Goal: Find specific page/section: Find specific page/section

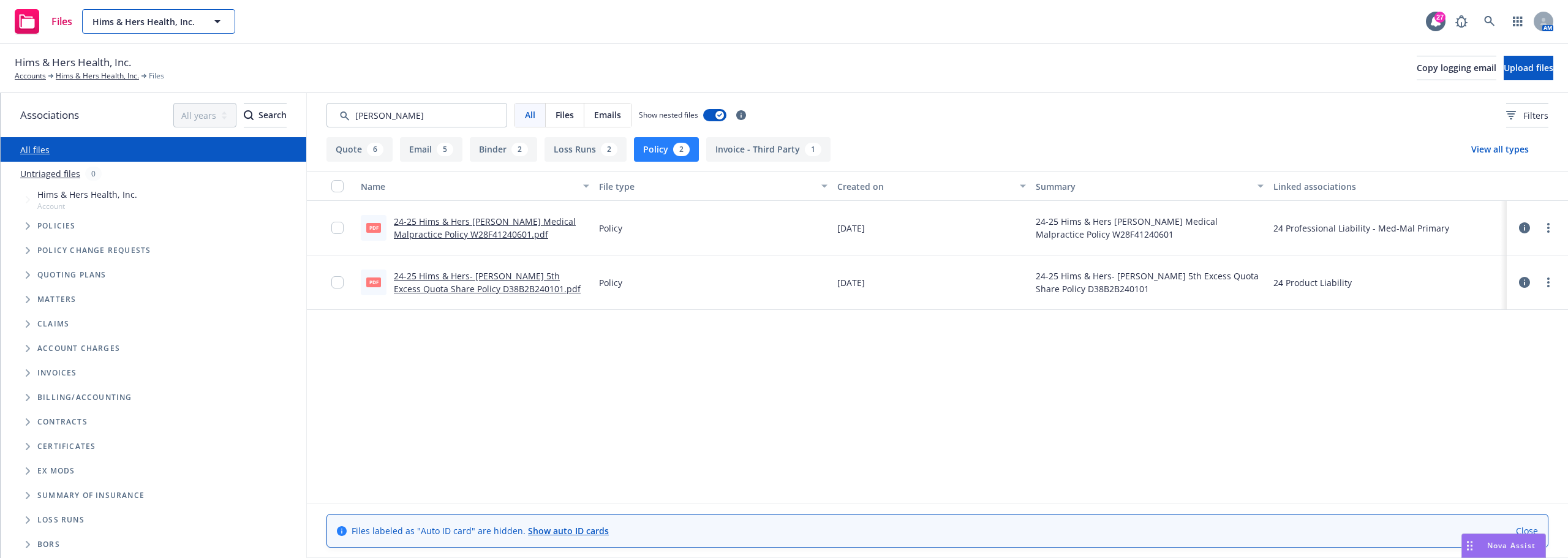
click at [228, 17] on button "Hims & Hers Health, Inc." at bounding box center [159, 21] width 153 height 24
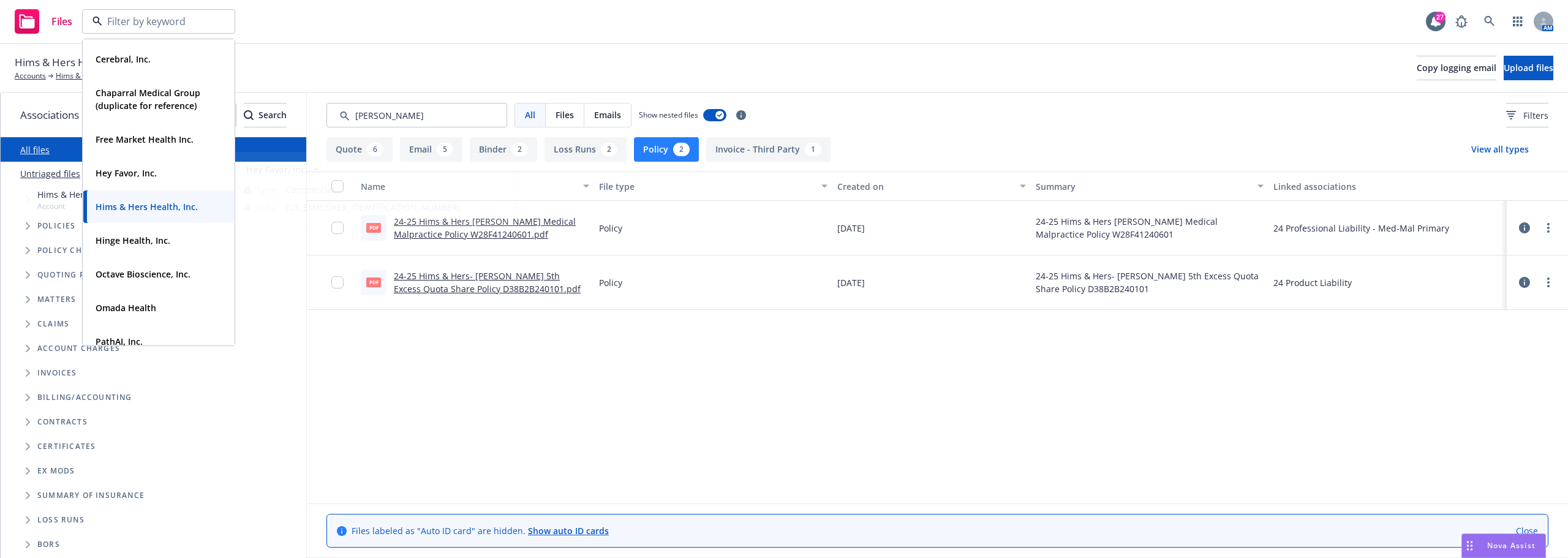
scroll to position [122, 0]
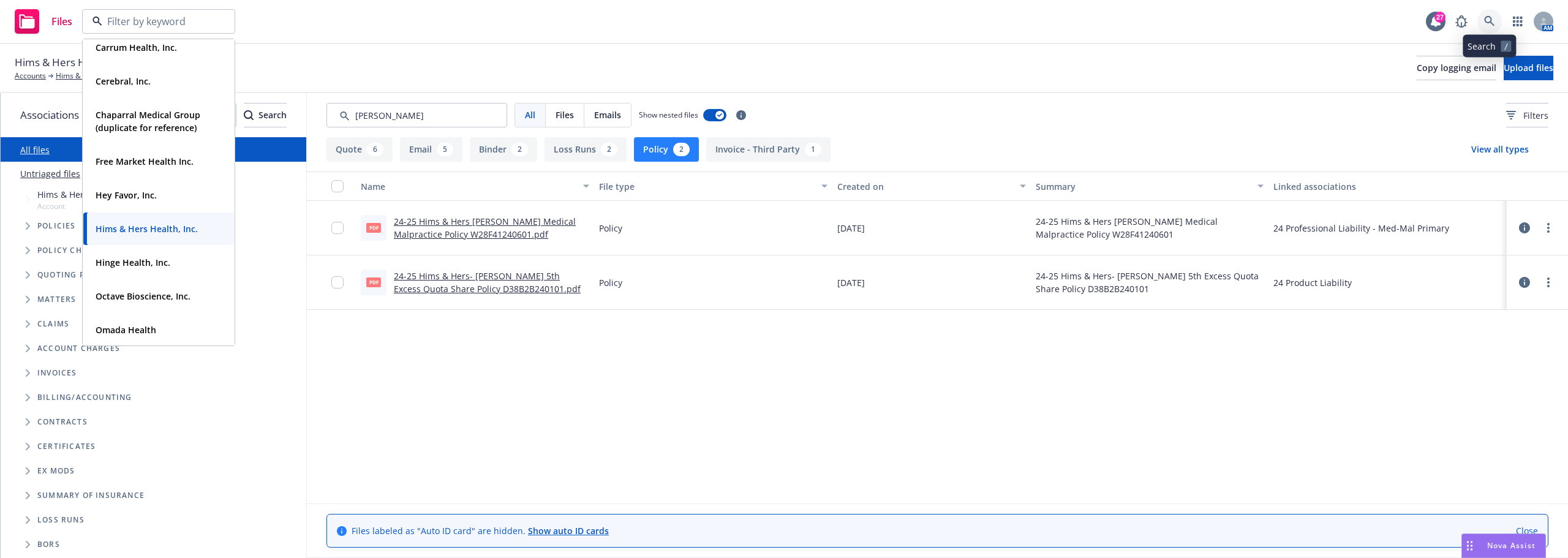
click at [1494, 22] on icon at bounding box center [1489, 21] width 11 height 11
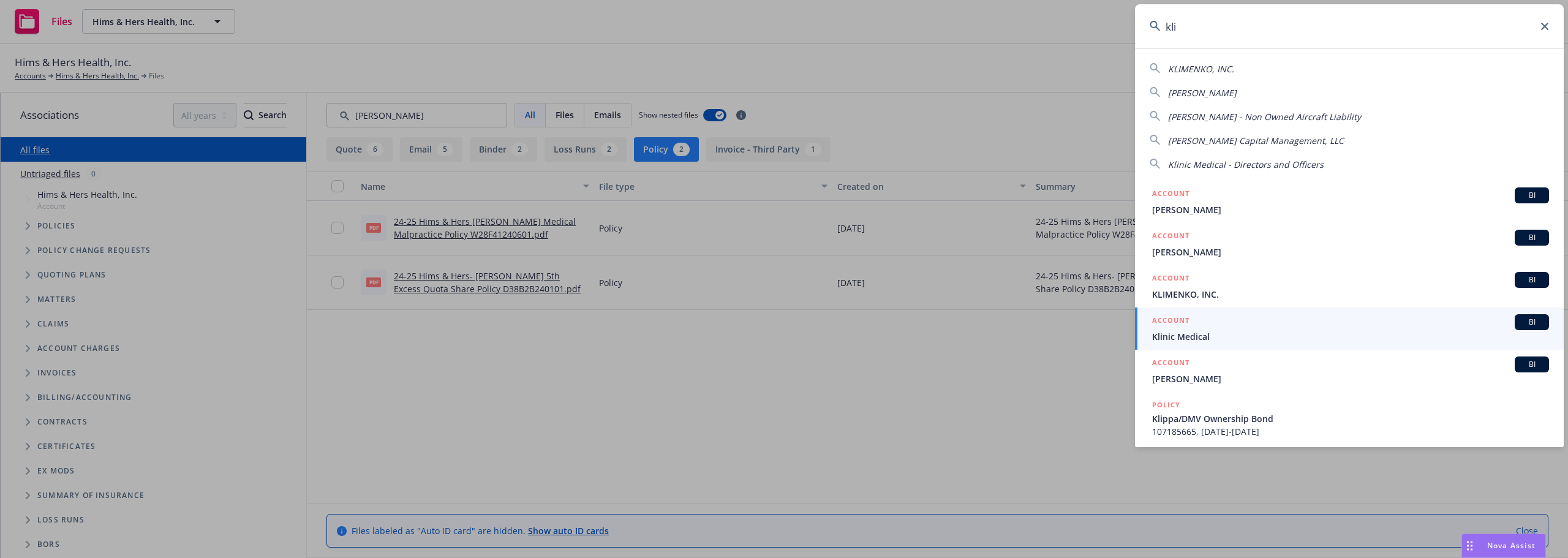
type input "kli"
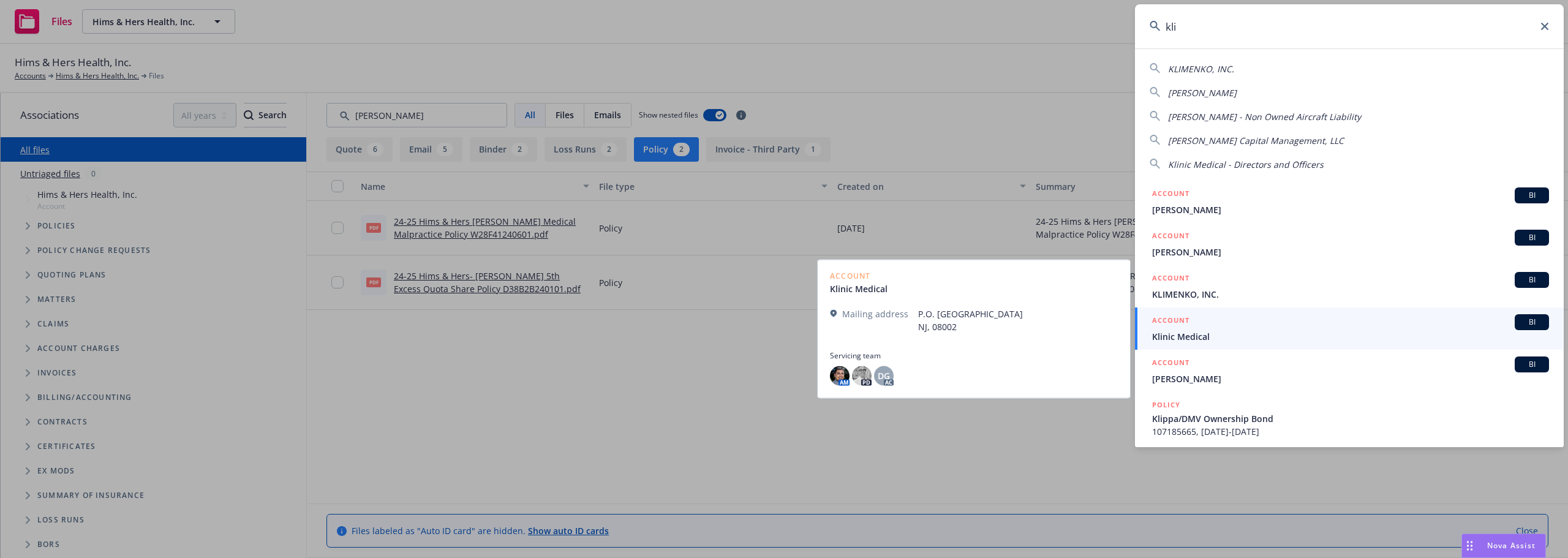
click at [1287, 324] on div "ACCOUNT BI" at bounding box center [1350, 321] width 397 height 16
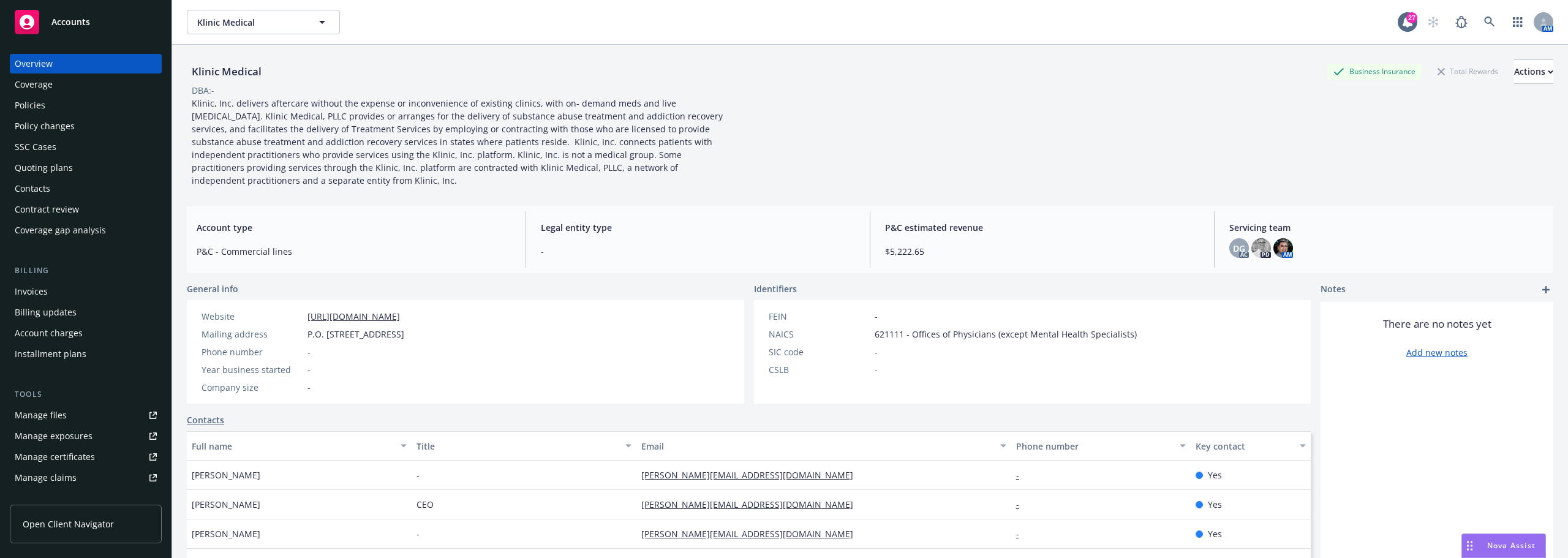
click at [98, 101] on div "Policies" at bounding box center [86, 106] width 142 height 20
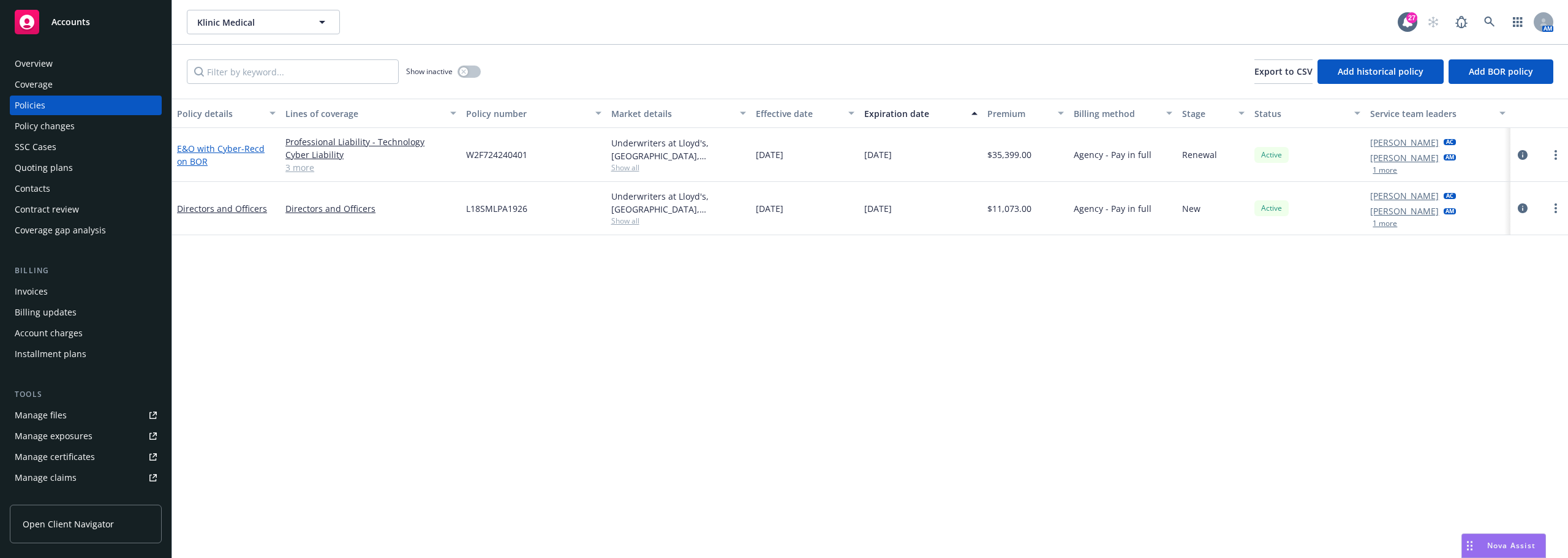
click at [203, 161] on span "- Recd on BOR" at bounding box center [221, 154] width 87 height 24
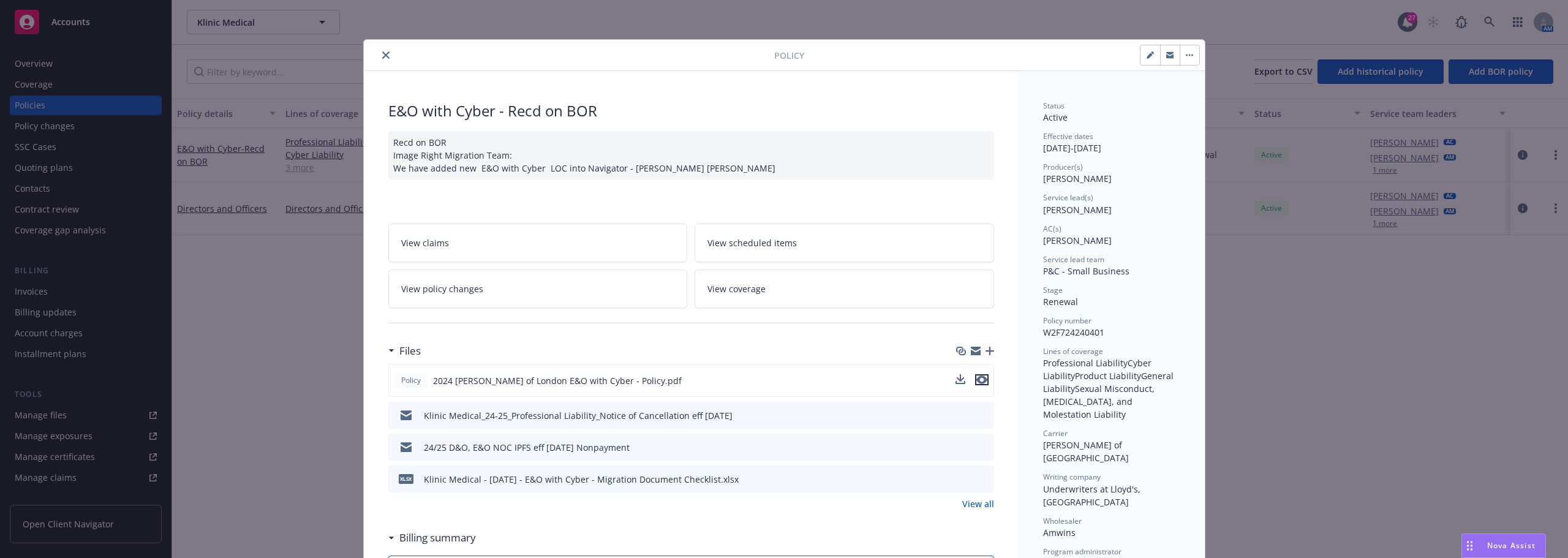
click at [978, 378] on icon "preview file" at bounding box center [981, 380] width 11 height 8
